Goal: Register for event/course

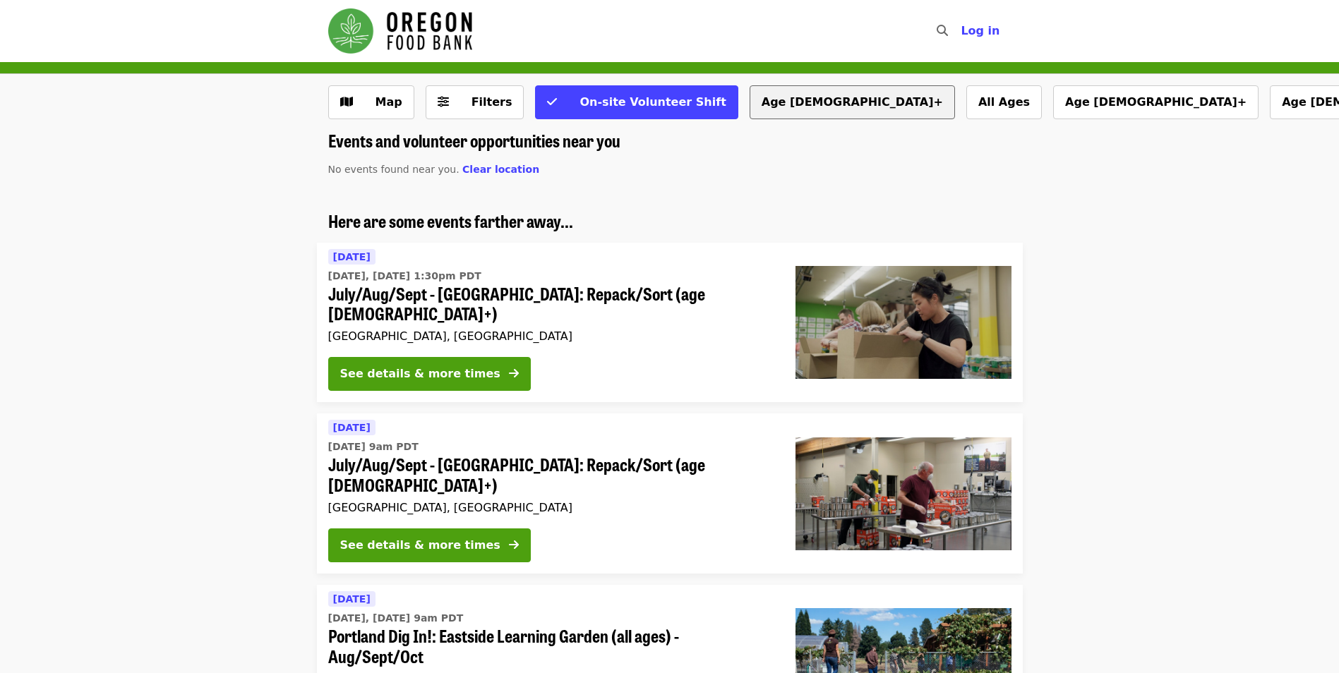
click at [758, 107] on button "Age [DEMOGRAPHIC_DATA]+" at bounding box center [852, 102] width 205 height 34
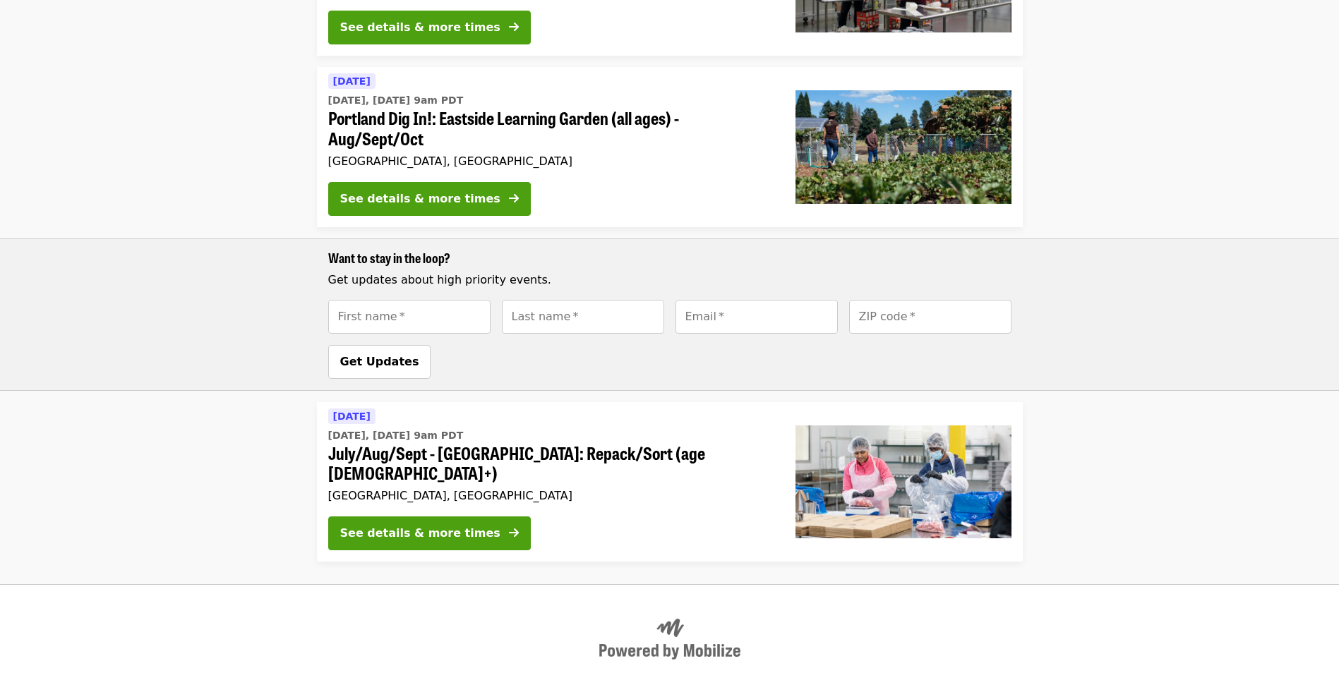
scroll to position [550, 0]
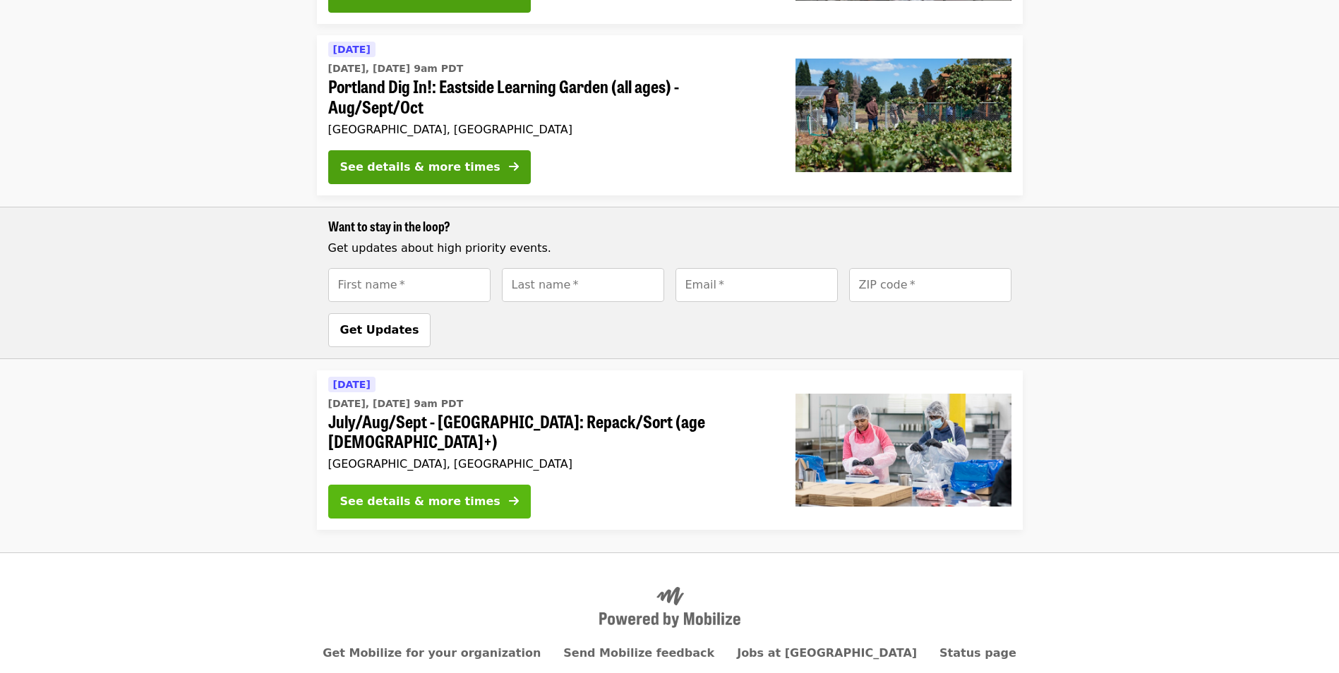
click at [451, 493] on div "See details & more times" at bounding box center [420, 501] width 160 height 17
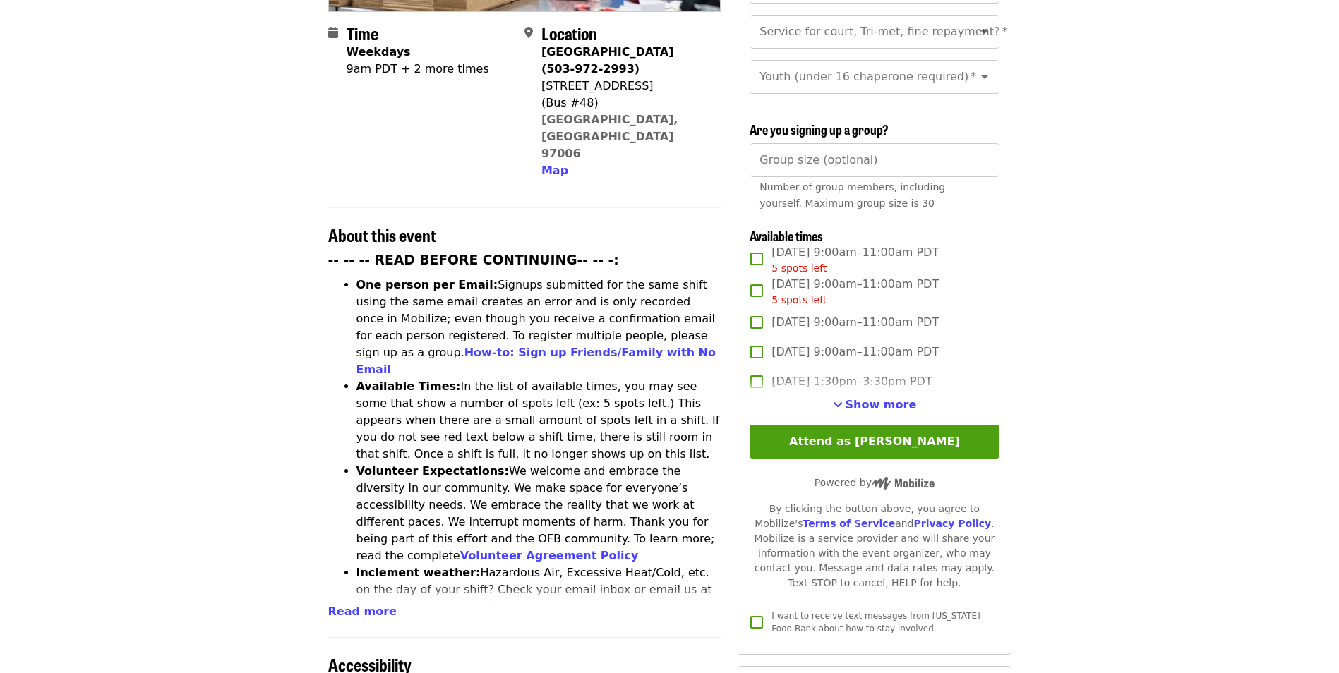
scroll to position [353, 0]
click at [897, 398] on span "Show more" at bounding box center [881, 403] width 71 height 13
